Goal: Information Seeking & Learning: Learn about a topic

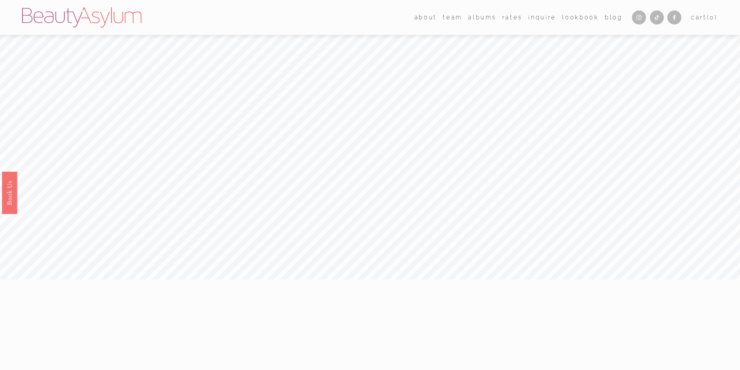
click at [515, 21] on link "Rates" at bounding box center [512, 17] width 20 height 11
